Goal: Check status: Check status

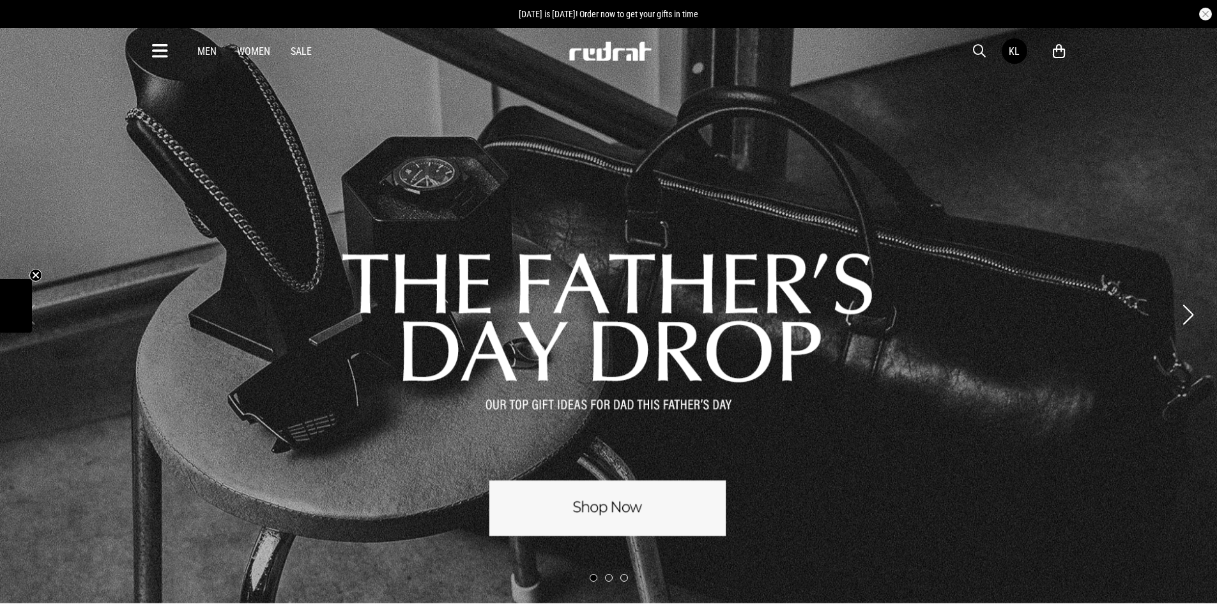
click at [979, 48] on span "button" at bounding box center [979, 50] width 13 height 15
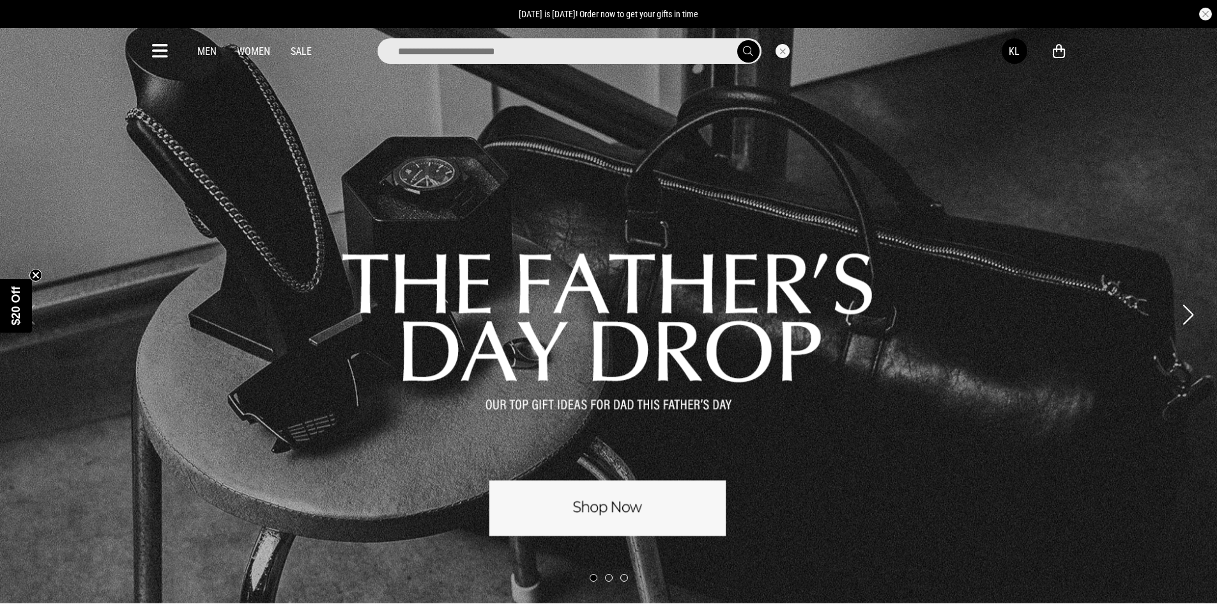
click at [671, 51] on input "search" at bounding box center [569, 51] width 384 height 26
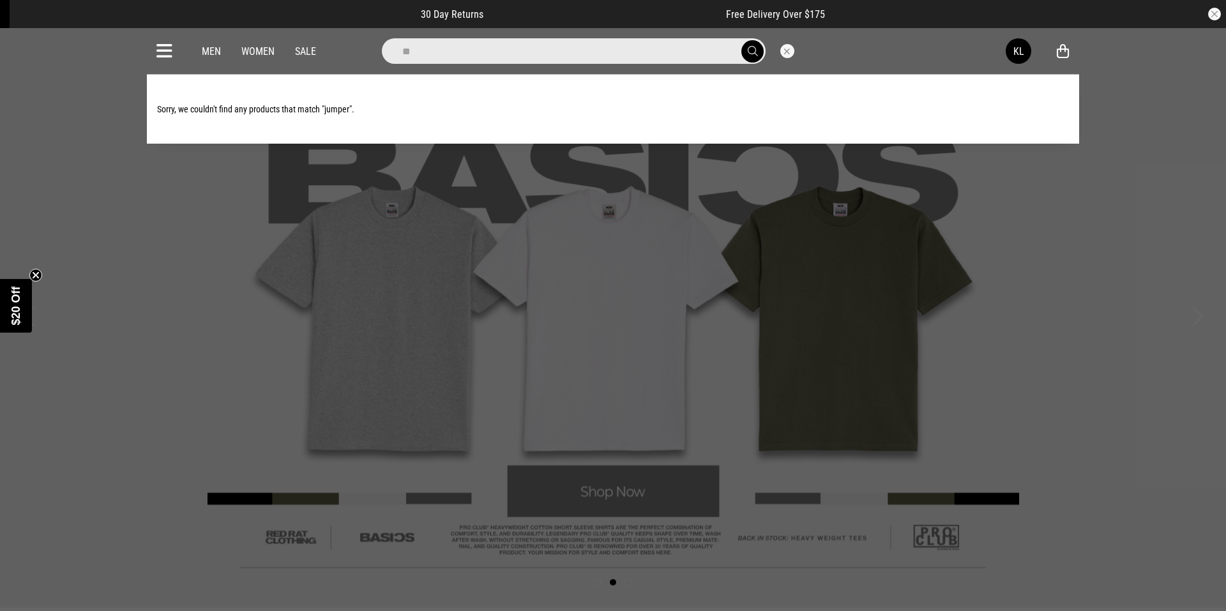
type input "*"
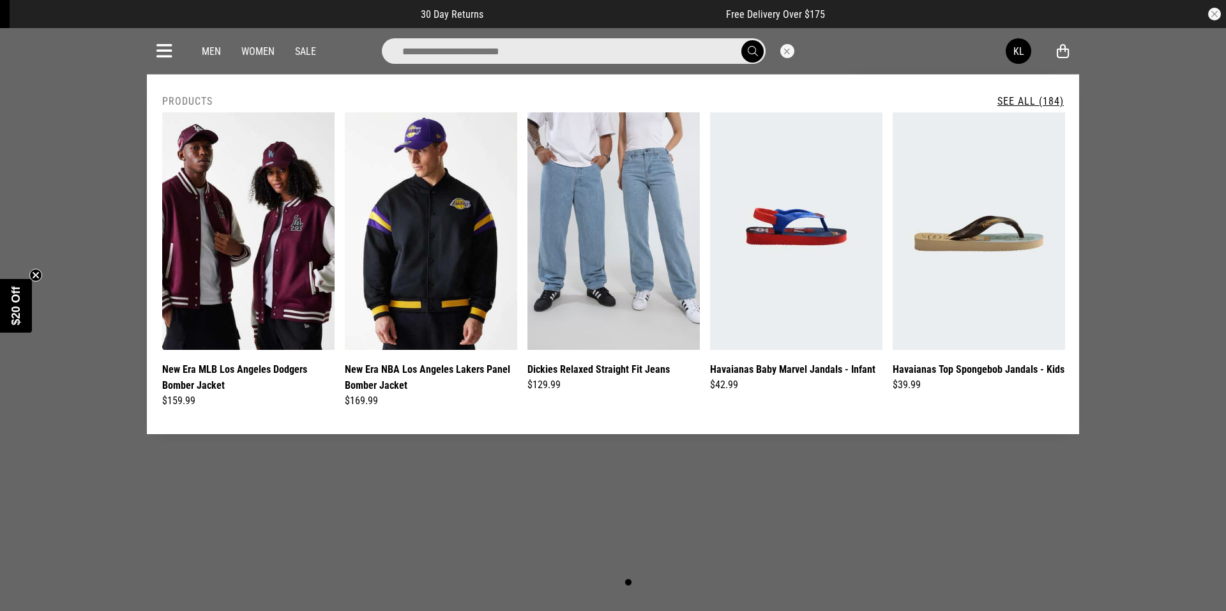
click at [1014, 54] on div "KL" at bounding box center [1019, 51] width 11 height 12
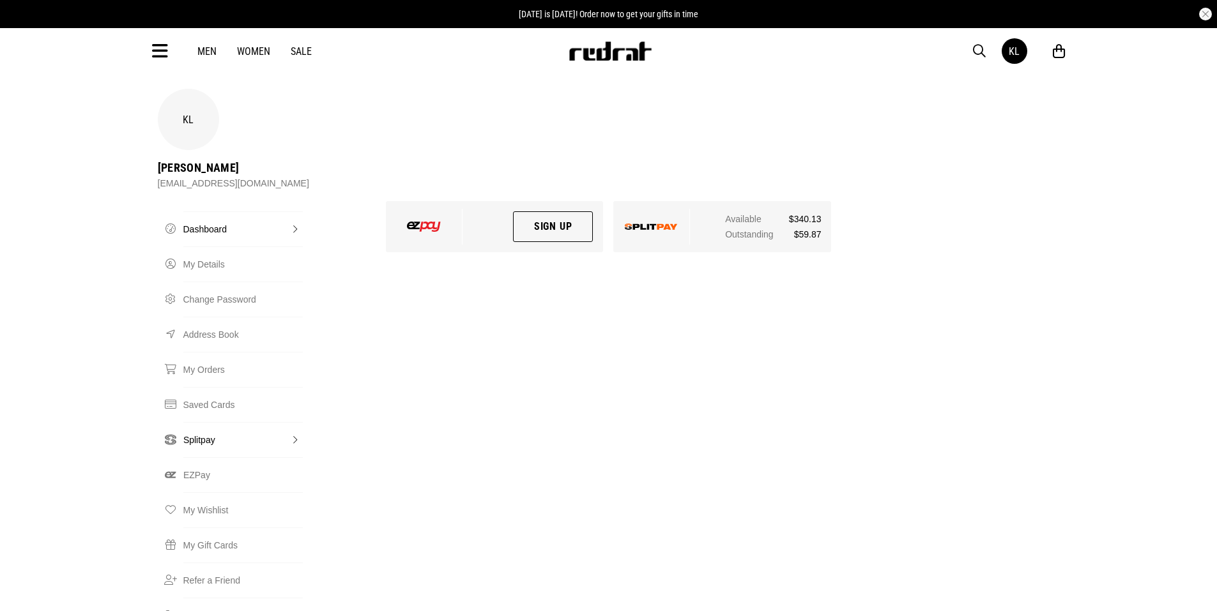
click at [195, 422] on link "Splitpay" at bounding box center [242, 439] width 119 height 35
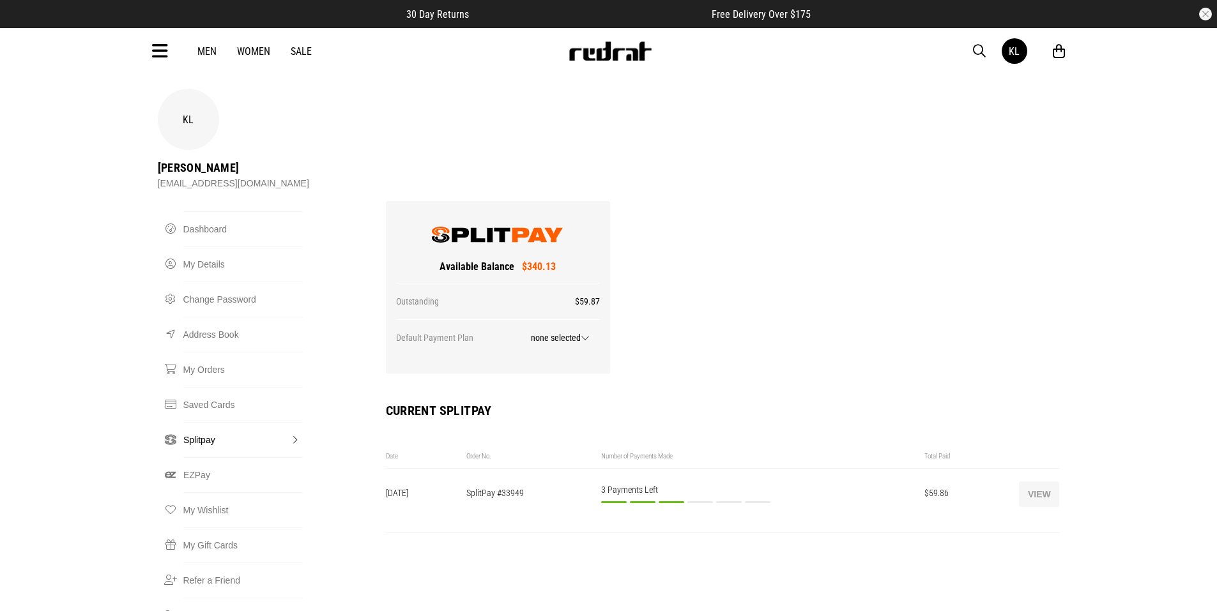
click at [1029, 482] on button "View" at bounding box center [1039, 495] width 40 height 26
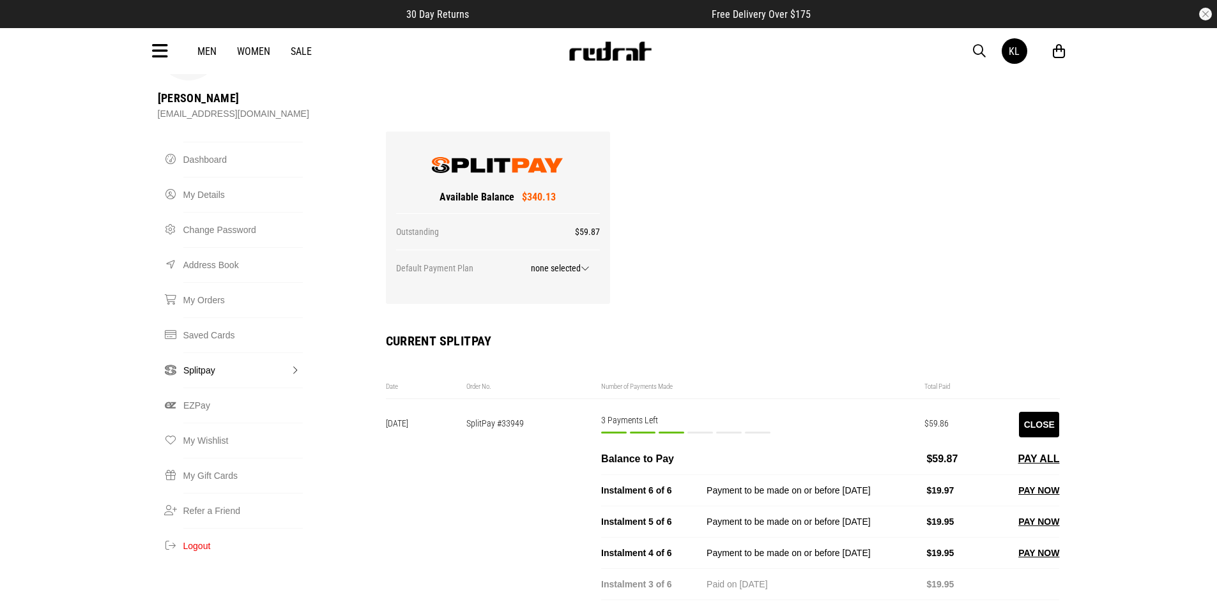
scroll to position [192, 0]
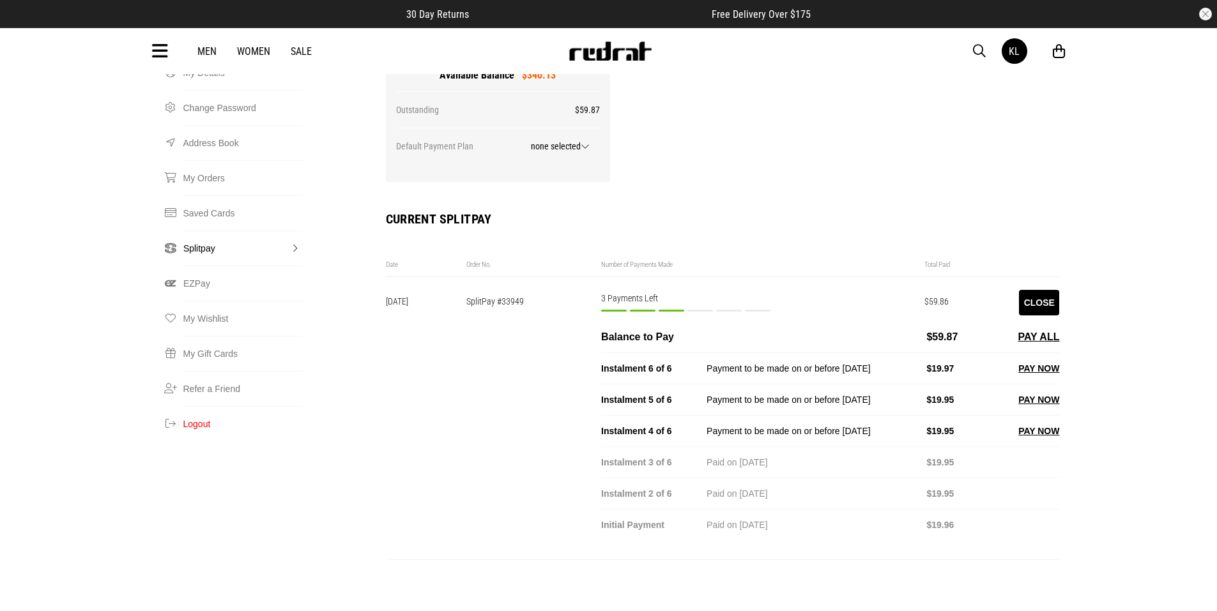
click at [1158, 275] on div "KL Kalais Lowe kalaislowe3@gmail.com Splitpay Dashboard My Details Change Passw…" at bounding box center [608, 257] width 1217 height 720
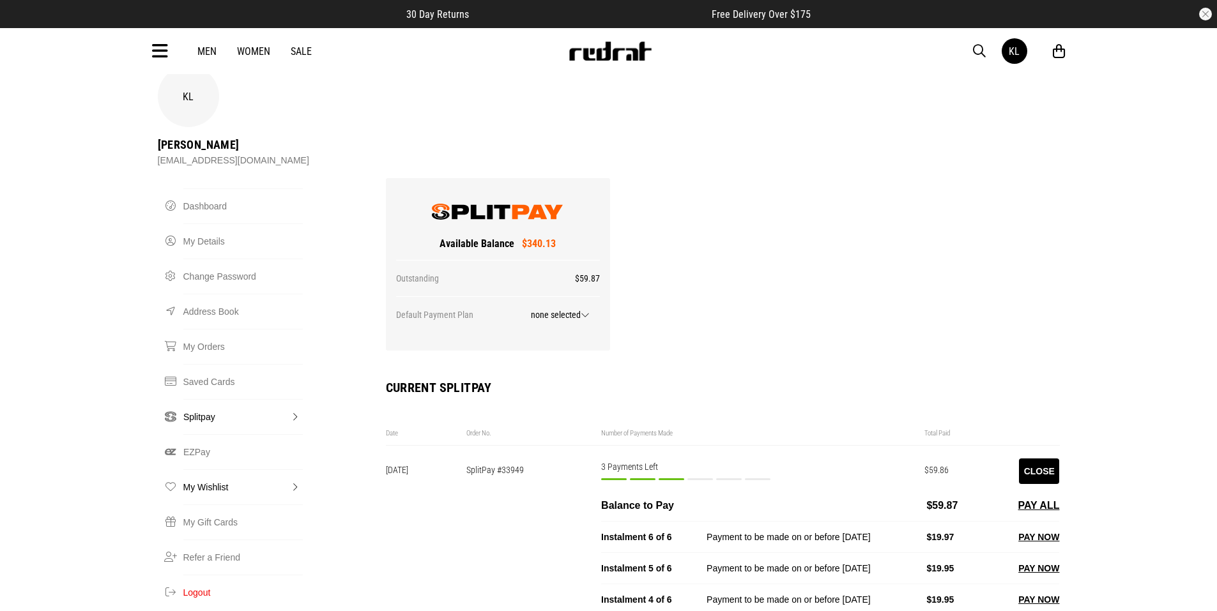
scroll to position [0, 0]
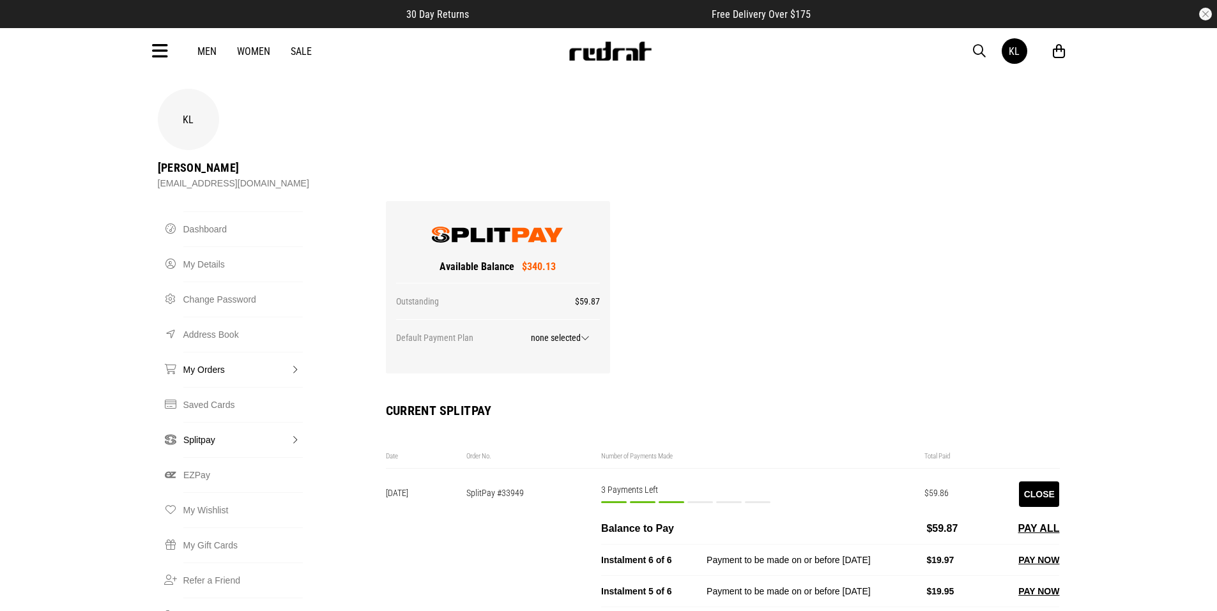
click at [190, 352] on link "My Orders" at bounding box center [242, 369] width 119 height 35
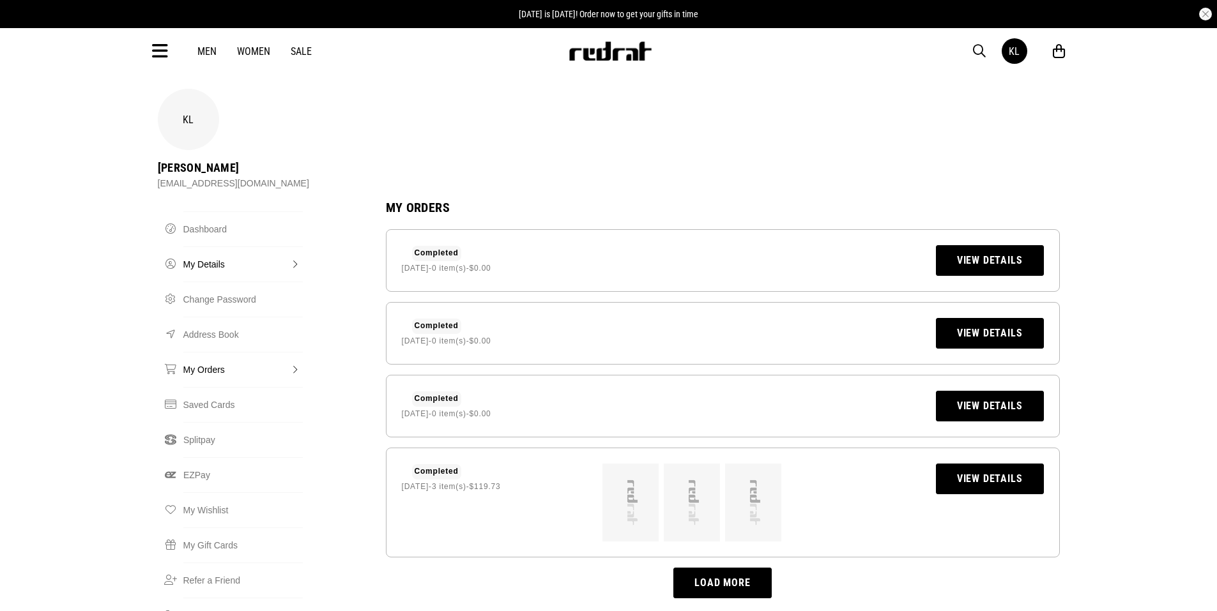
click at [225, 247] on link "My Details" at bounding box center [242, 264] width 119 height 35
select select "**"
select select "*"
select select "****"
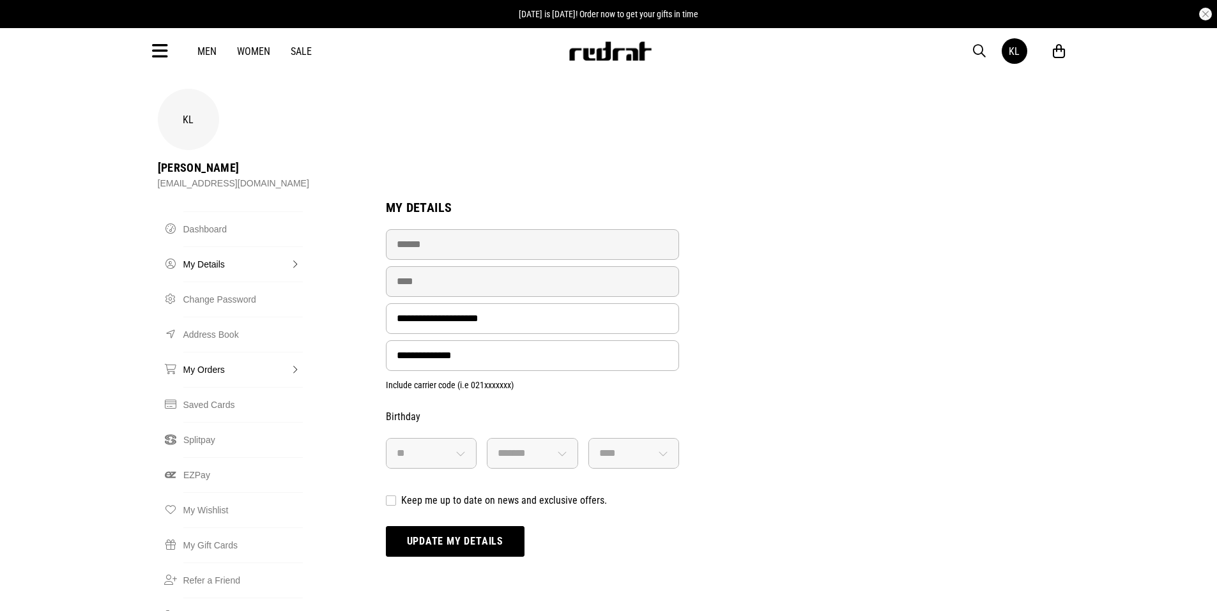
click at [225, 352] on link "My Orders" at bounding box center [242, 369] width 119 height 35
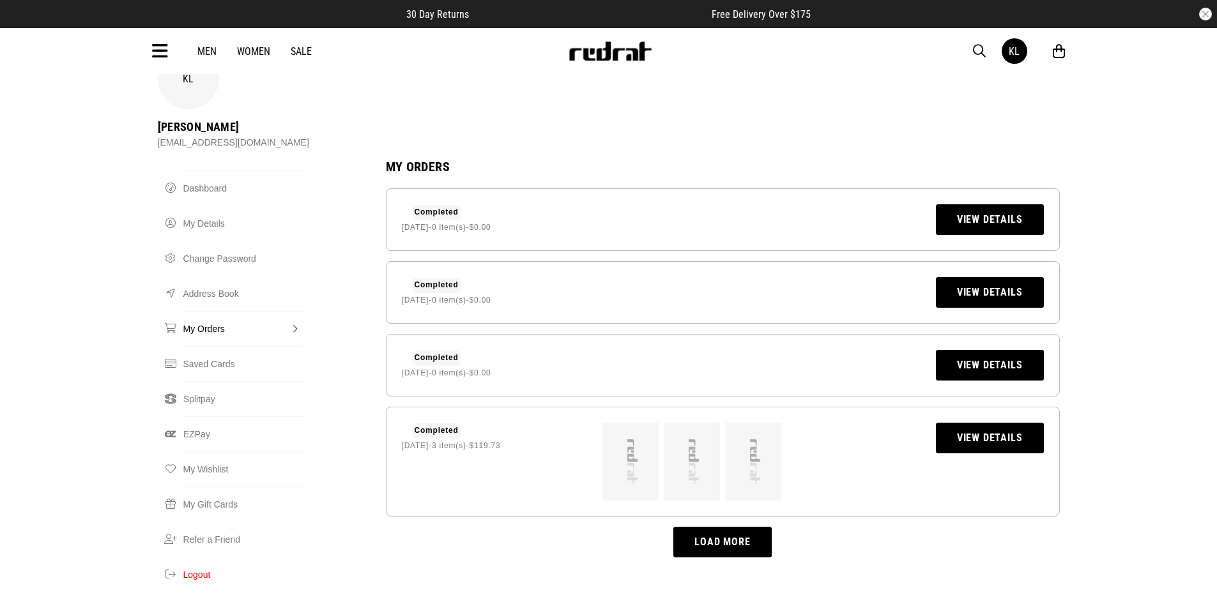
scroll to position [64, 0]
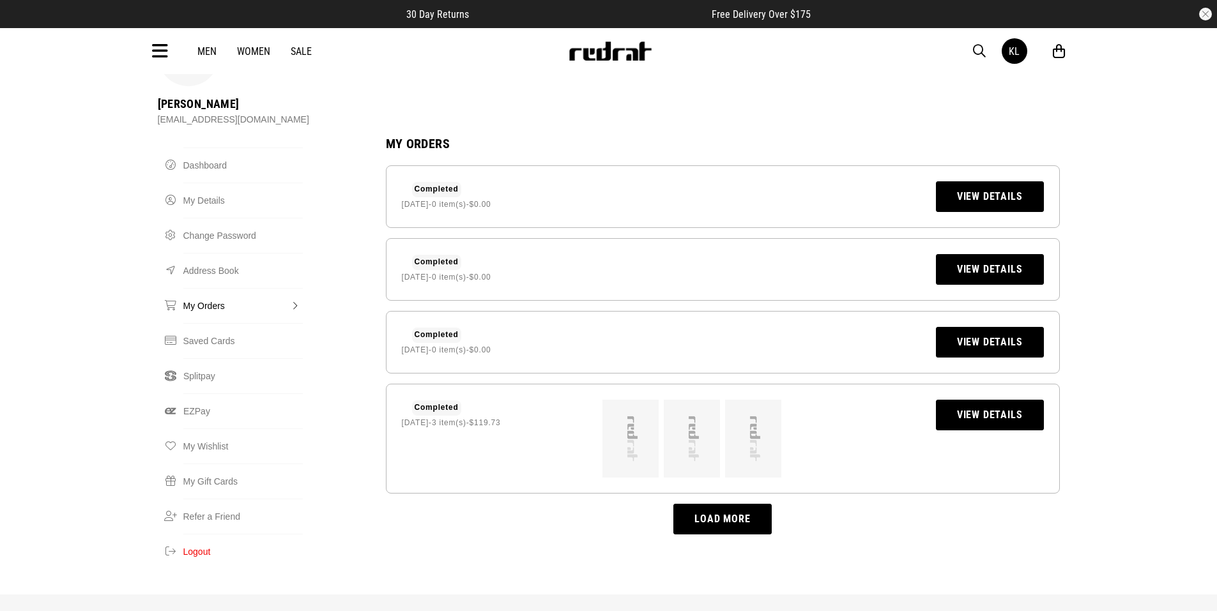
click at [959, 400] on link "View Details" at bounding box center [990, 415] width 108 height 31
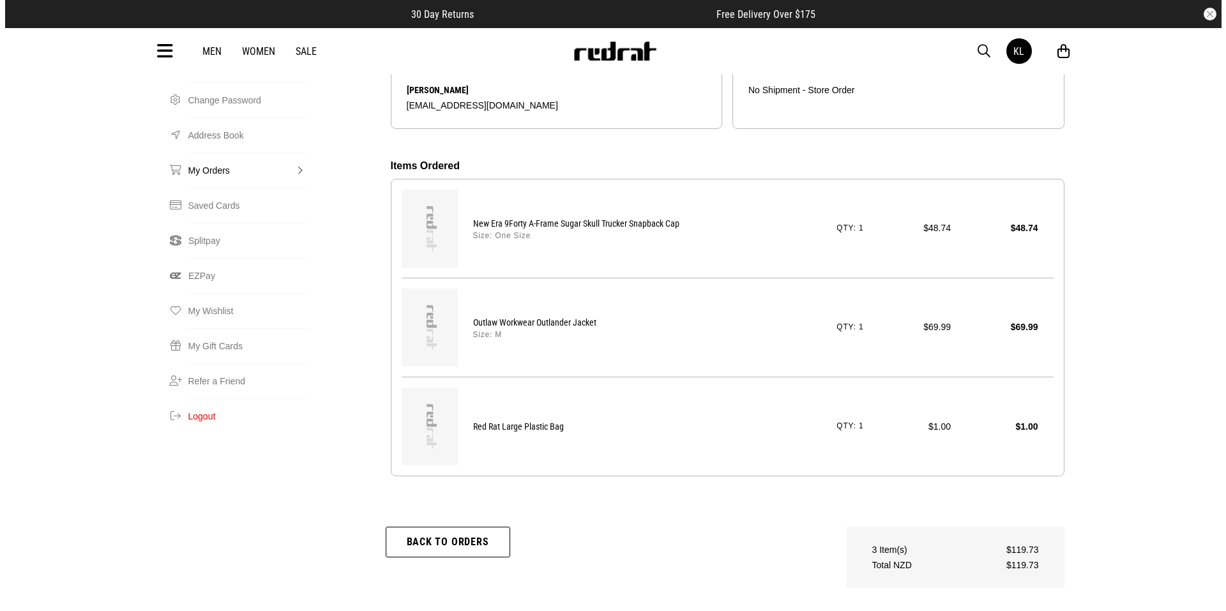
scroll to position [128, 0]
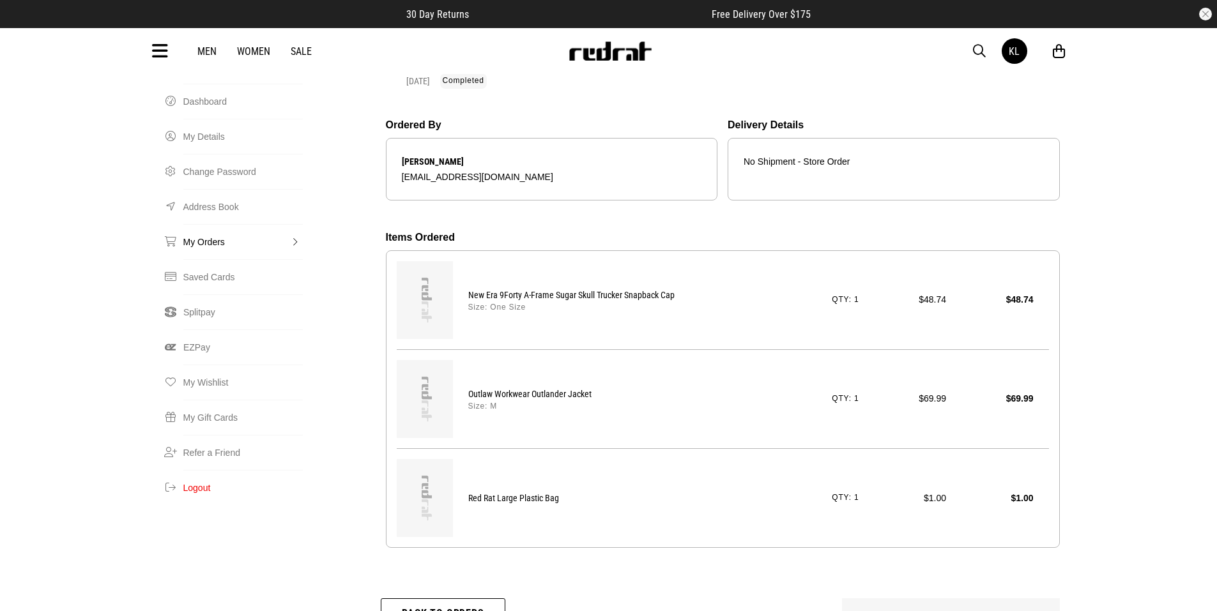
click at [431, 360] on img at bounding box center [425, 399] width 56 height 78
drag, startPoint x: 467, startPoint y: 344, endPoint x: 597, endPoint y: 340, distance: 130.3
click at [597, 384] on div "Outlaw Workwear Outlander Jacket Size: M Qty: 1 $69.99 $69.99" at bounding box center [751, 399] width 596 height 31
copy p "Outlaw Workwear Outlander Jacket"
click at [976, 52] on span "button" at bounding box center [979, 50] width 13 height 15
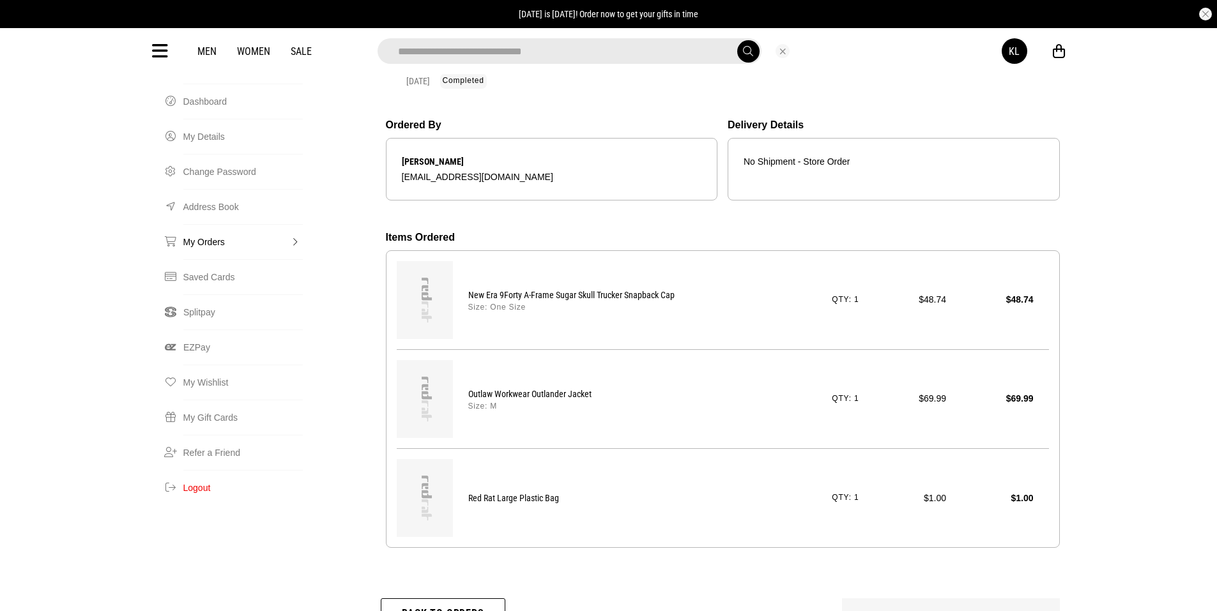
type input "**********"
click at [737, 40] on button "submit" at bounding box center [748, 51] width 22 height 22
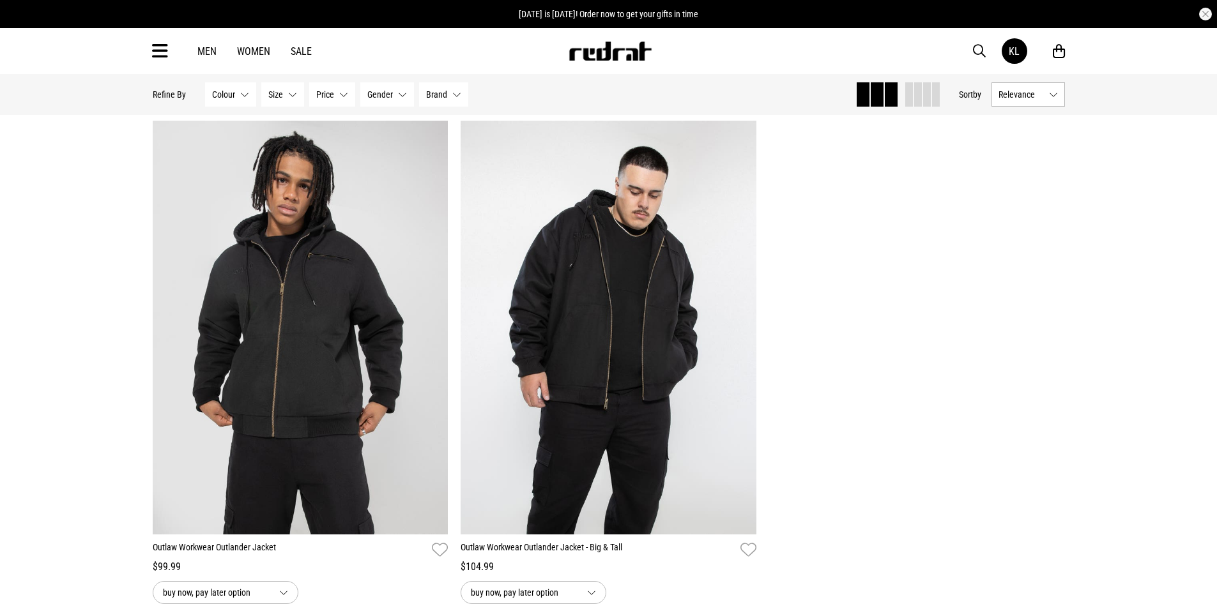
scroll to position [64, 0]
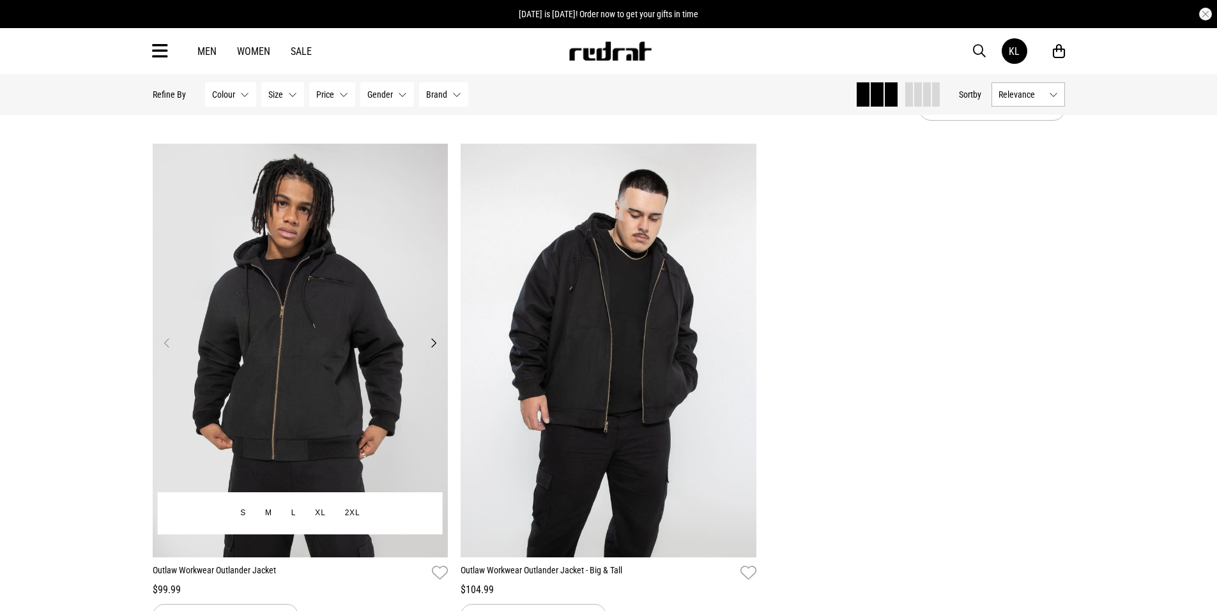
click at [286, 393] on img at bounding box center [301, 351] width 296 height 414
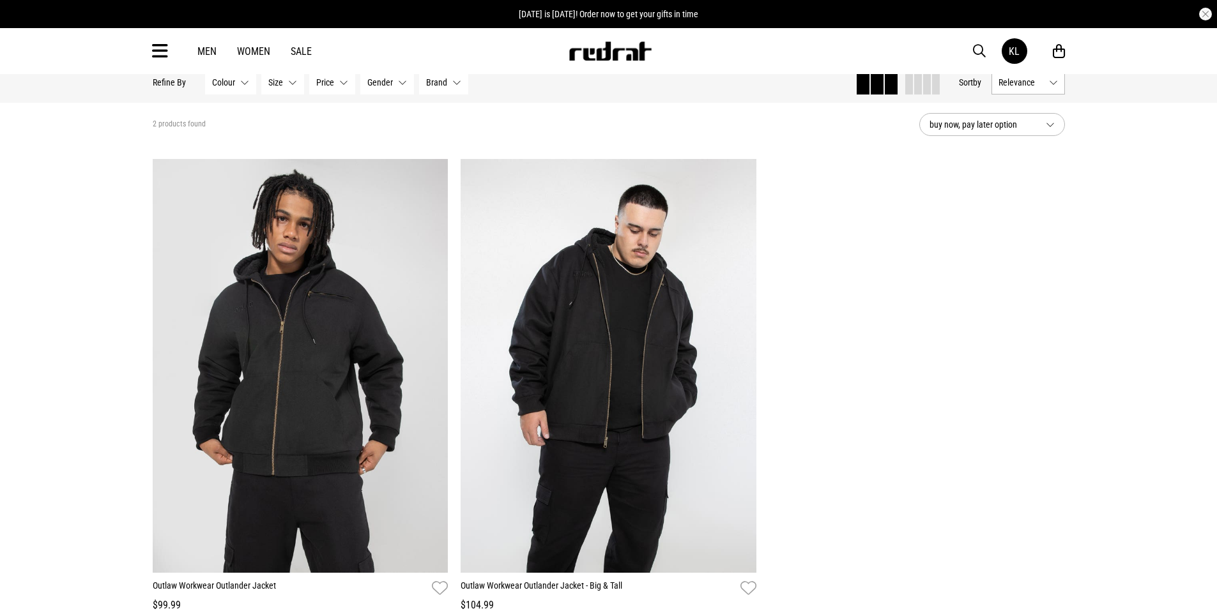
click at [162, 49] on icon at bounding box center [160, 51] width 16 height 21
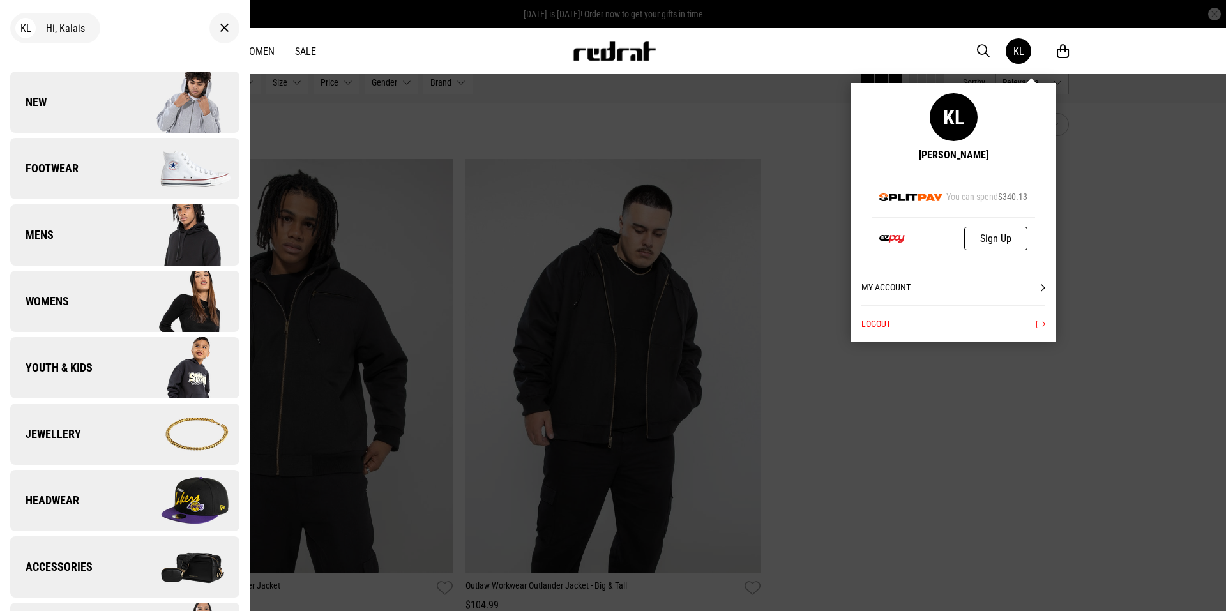
click at [1024, 56] on link "KL" at bounding box center [1019, 51] width 26 height 26
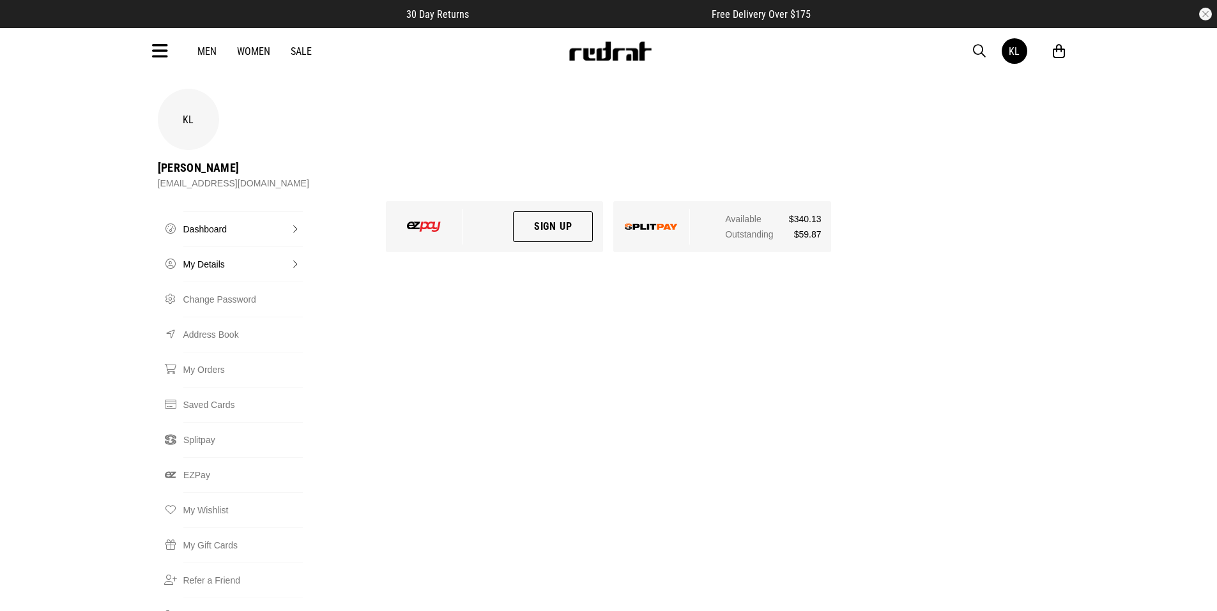
click at [238, 247] on link "My Details" at bounding box center [242, 264] width 119 height 35
select select "**"
select select "*"
select select "****"
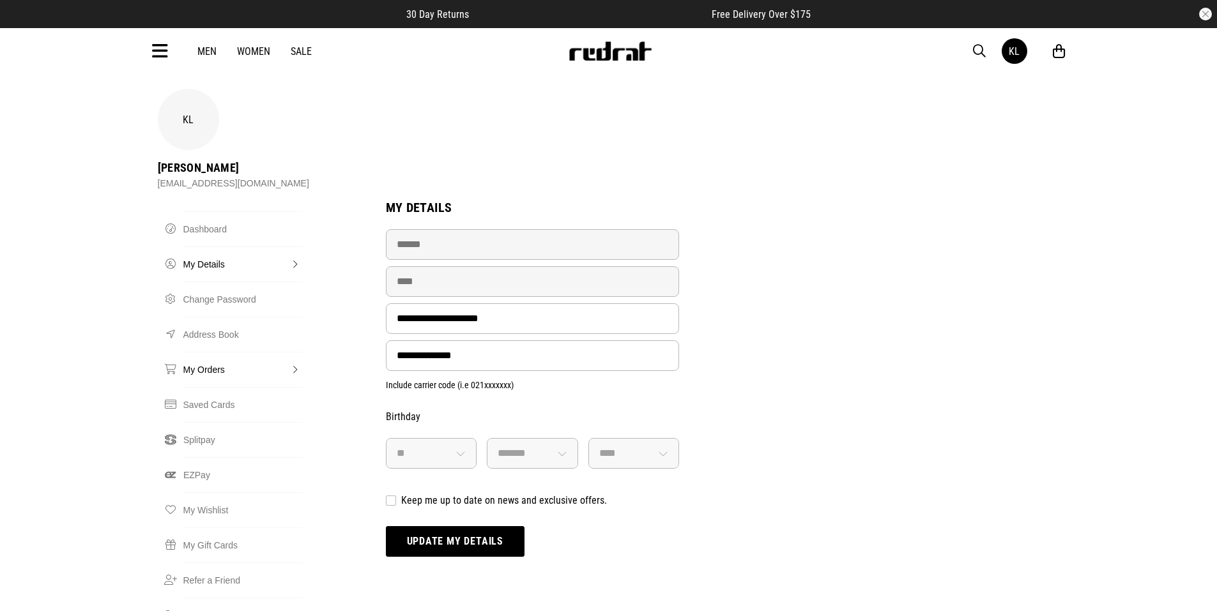
click at [225, 352] on link "My Orders" at bounding box center [242, 369] width 119 height 35
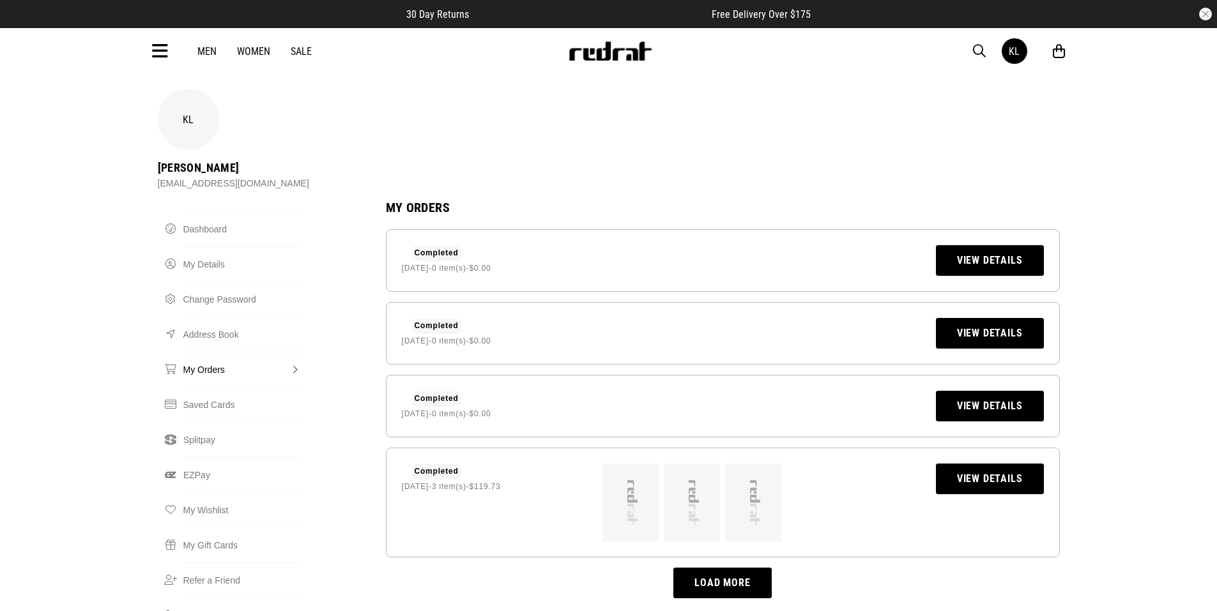
click at [975, 464] on link "View Details" at bounding box center [990, 479] width 108 height 31
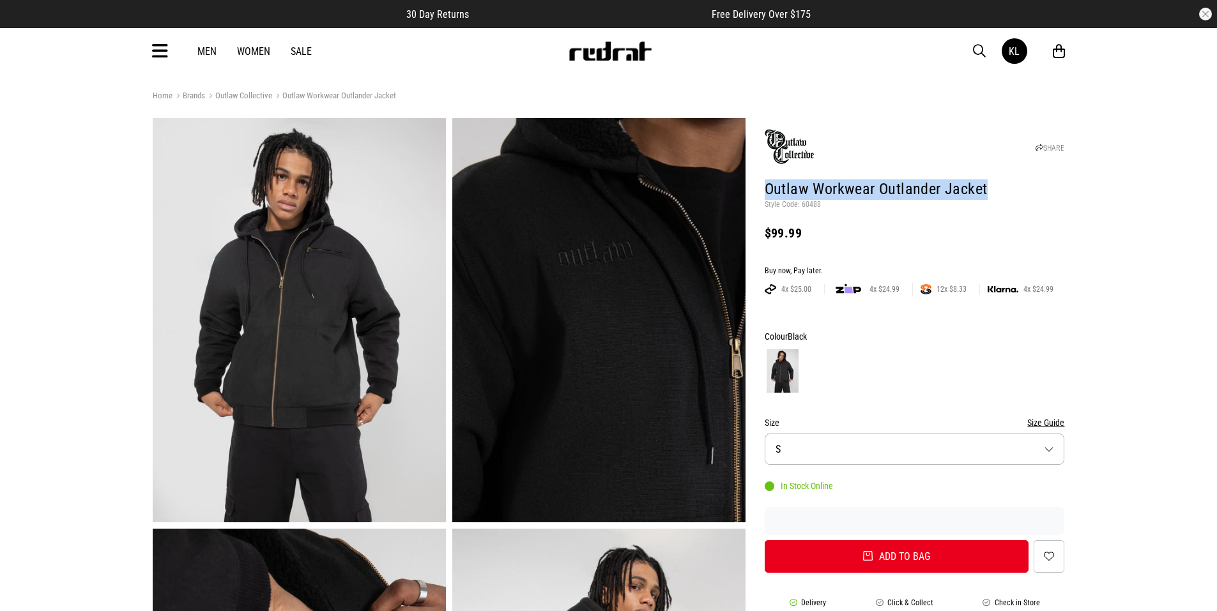
drag, startPoint x: 987, startPoint y: 191, endPoint x: 756, endPoint y: 186, distance: 231.9
copy h1 "Outlaw Workwear Outlander Jacket"
